Goal: Transaction & Acquisition: Purchase product/service

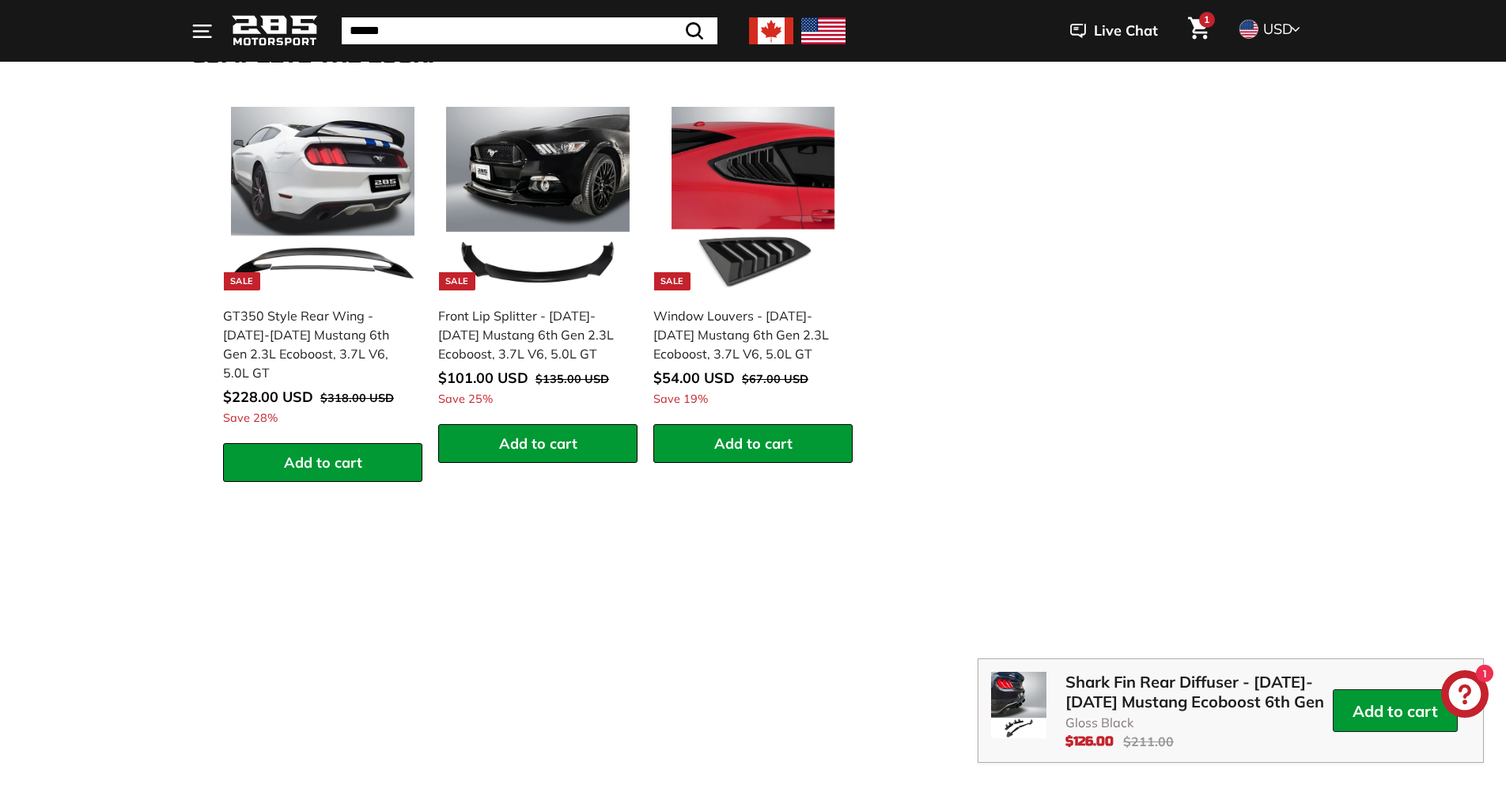
scroll to position [2354, 0]
